Goal: Information Seeking & Learning: Learn about a topic

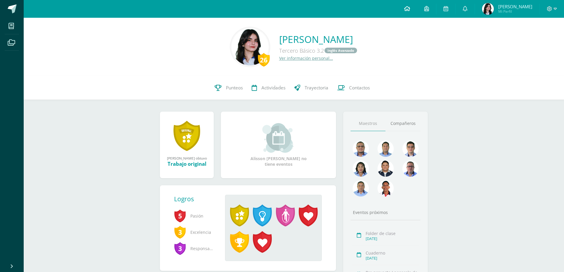
click at [415, 9] on link at bounding box center [407, 9] width 20 height 18
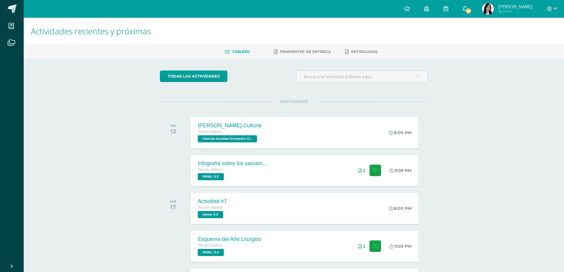
click at [468, 6] on icon at bounding box center [465, 8] width 5 height 5
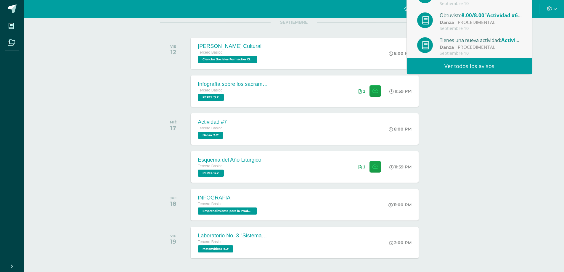
scroll to position [89, 0]
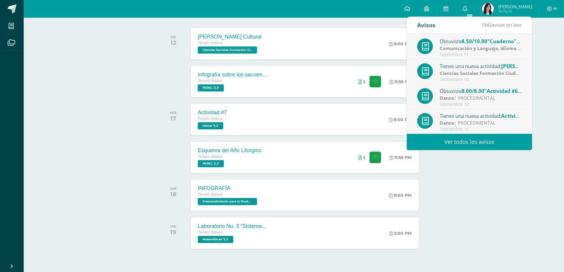
click at [488, 178] on div "Actividades recientes y próximas Tablero Pendientes de entrega Entregadas todas…" at bounding box center [294, 108] width 541 height 358
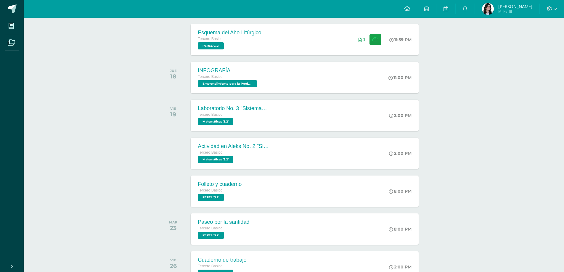
scroll to position [207, 0]
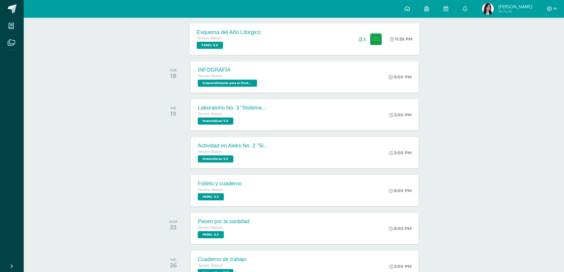
click at [343, 54] on div "Esquema del Año Litúrgico Tercero Básico [PERSON_NAME] '3.2' 11:59 PM 1 Esquema…" at bounding box center [305, 39] width 230 height 32
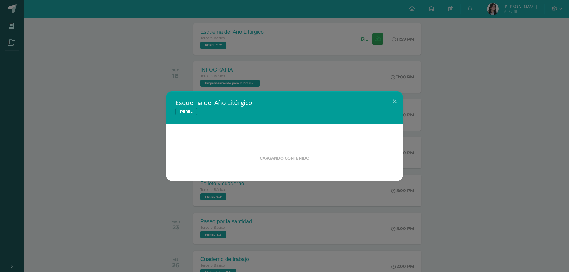
click at [351, 77] on div "Esquema del Año Litúrgico [PERSON_NAME] contenido Loading..." at bounding box center [284, 136] width 569 height 272
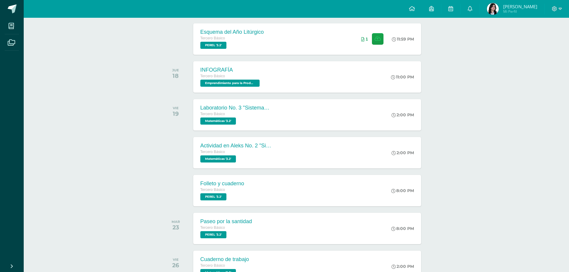
click at [351, 77] on div "Esquema del Año Litúrgico [PERSON_NAME]" at bounding box center [284, 90] width 213 height 29
click at [351, 77] on div "INFOGRAFÍA Tercero Básico Emprendimiento para la Productividad '3.2' 11:00 PM I…" at bounding box center [305, 76] width 228 height 31
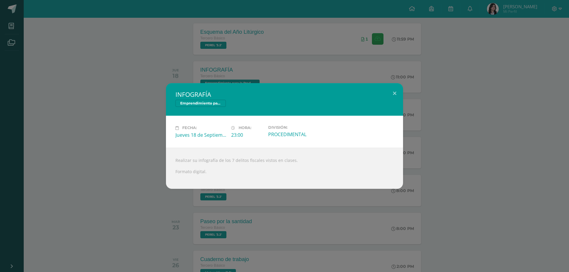
click at [441, 102] on div "INFOGRAFÍA Emprendimiento para la Productividad Fecha: [DATE] Hora: 23:00 Divis…" at bounding box center [284, 135] width 564 height 105
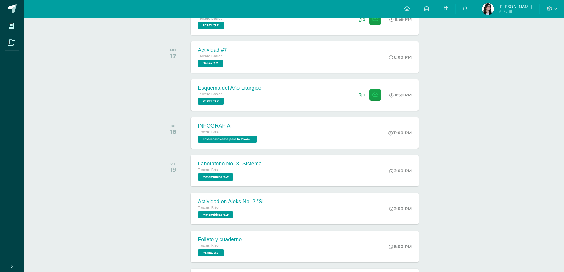
scroll to position [152, 0]
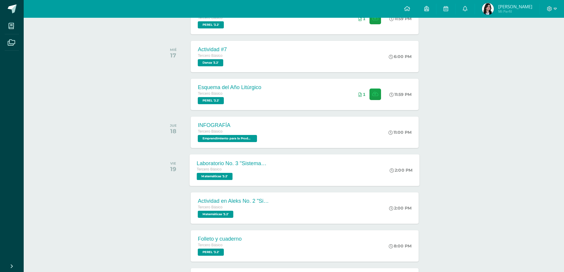
click at [344, 171] on div "Laboratorio No. 3 "Sistemas de Ecuaciones" Tercero Básico Matemáticas '3.2' 2:0…" at bounding box center [305, 170] width 230 height 32
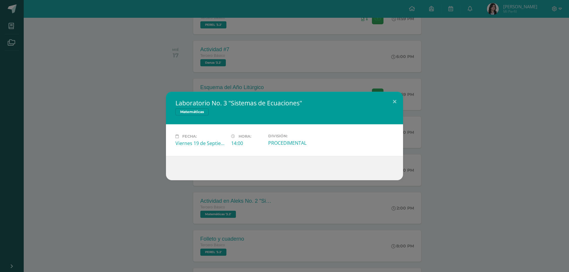
click at [445, 158] on div "Laboratorio No. 3 "Sistemas de Ecuaciones" Matemáticas Fecha: Viernes 19 de Sep…" at bounding box center [284, 136] width 564 height 89
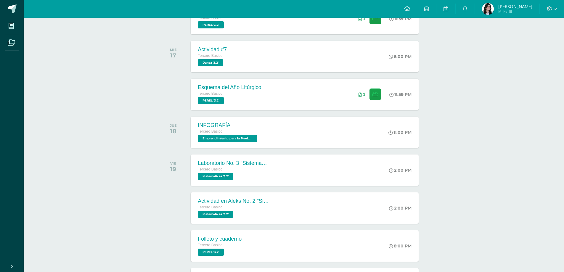
click at [108, 179] on div "Actividades recientes y próximas Tablero Pendientes de entrega Entregadas todas…" at bounding box center [294, 187] width 541 height 643
